Goal: Task Accomplishment & Management: Manage account settings

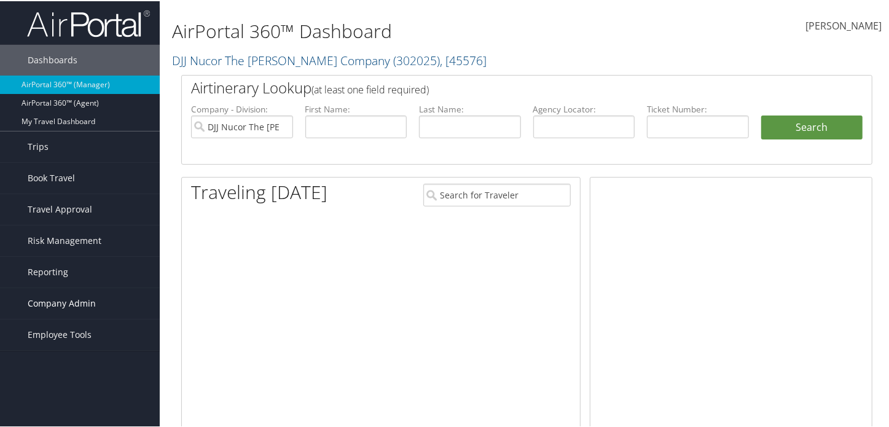
click at [58, 298] on span "Company Admin" at bounding box center [62, 302] width 68 height 31
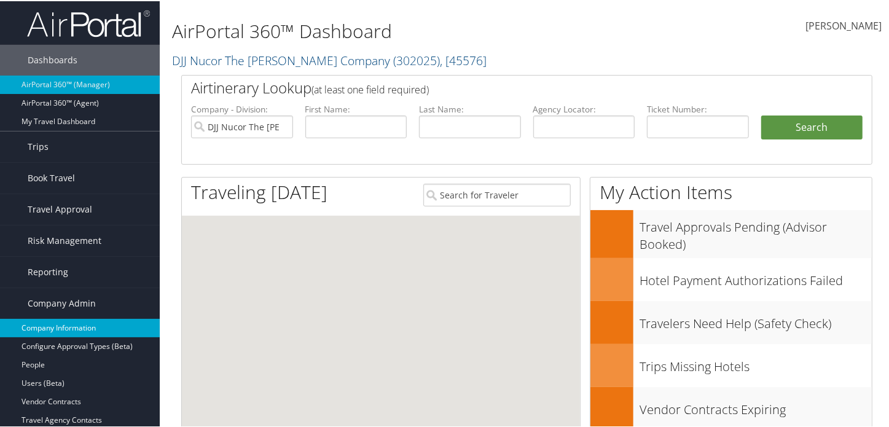
click at [89, 331] on link "Company Information" at bounding box center [80, 327] width 160 height 18
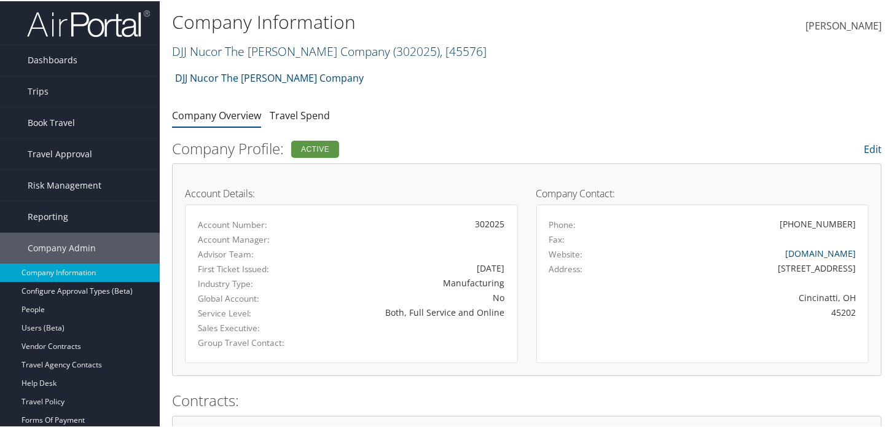
click at [440, 53] on span ", [ 45576 ]" at bounding box center [463, 50] width 47 height 17
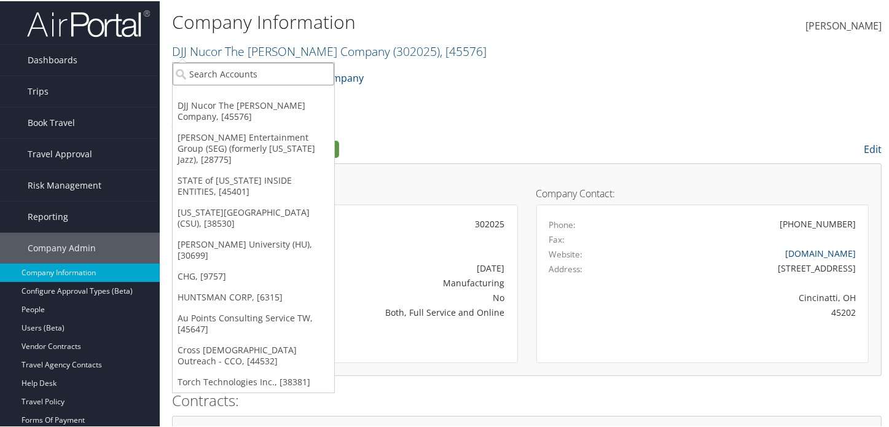
click at [276, 68] on input "search" at bounding box center [254, 72] width 162 height 23
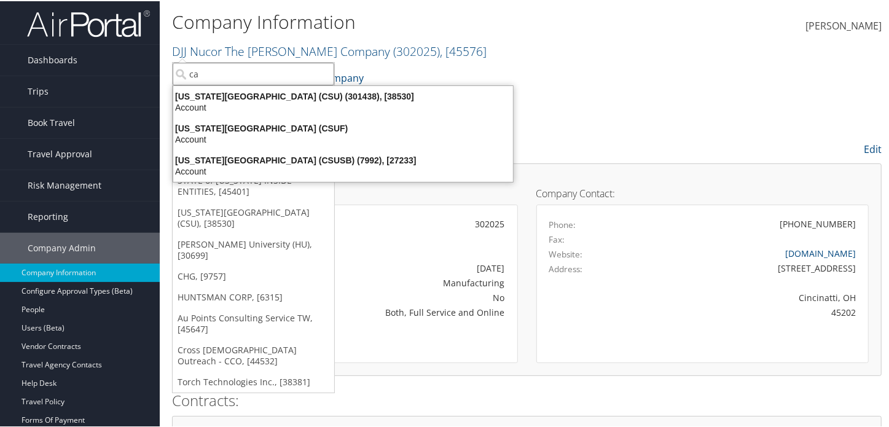
type input "c"
